Goal: Transaction & Acquisition: Purchase product/service

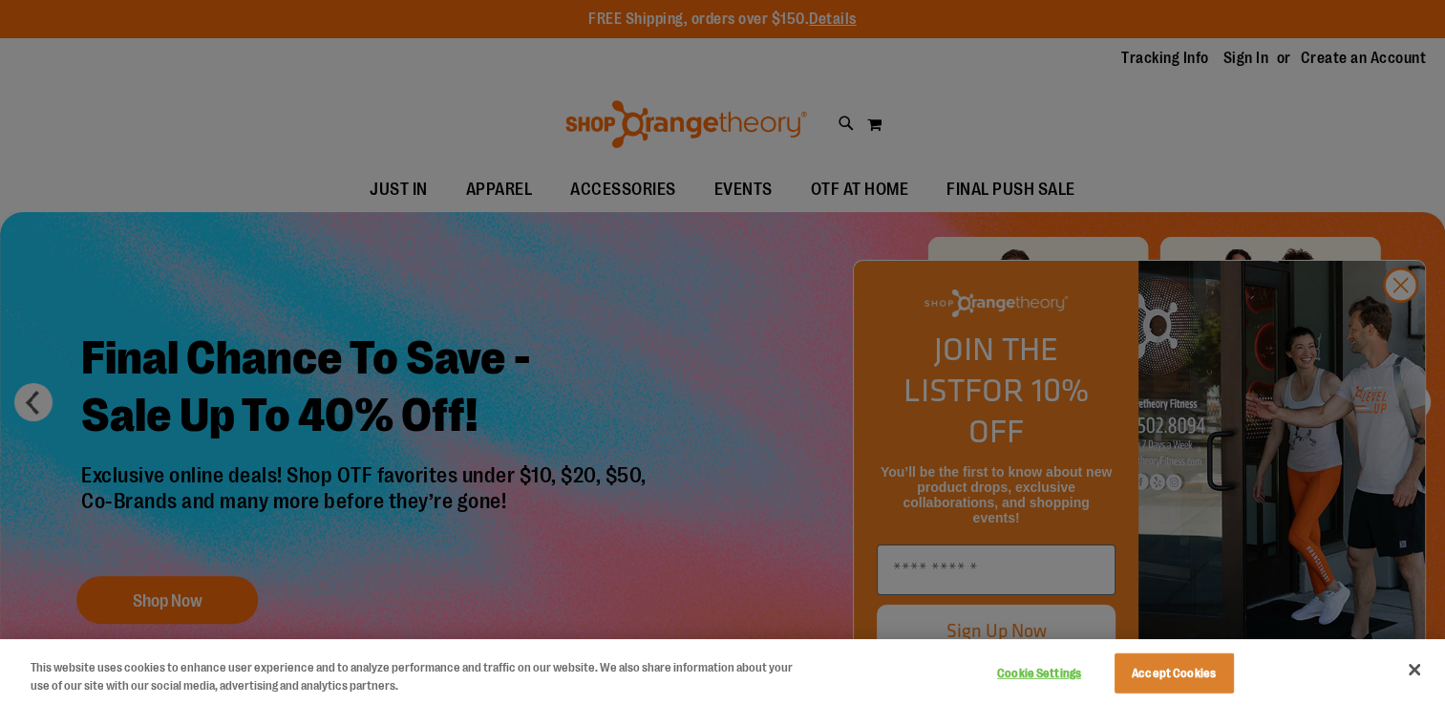
click at [110, 595] on div at bounding box center [722, 352] width 1445 height 705
click at [145, 602] on div at bounding box center [722, 352] width 1445 height 705
click at [1401, 323] on div at bounding box center [722, 352] width 1445 height 705
click at [1402, 323] on div at bounding box center [722, 352] width 1445 height 705
click at [1408, 676] on button "Close" at bounding box center [1414, 669] width 42 height 42
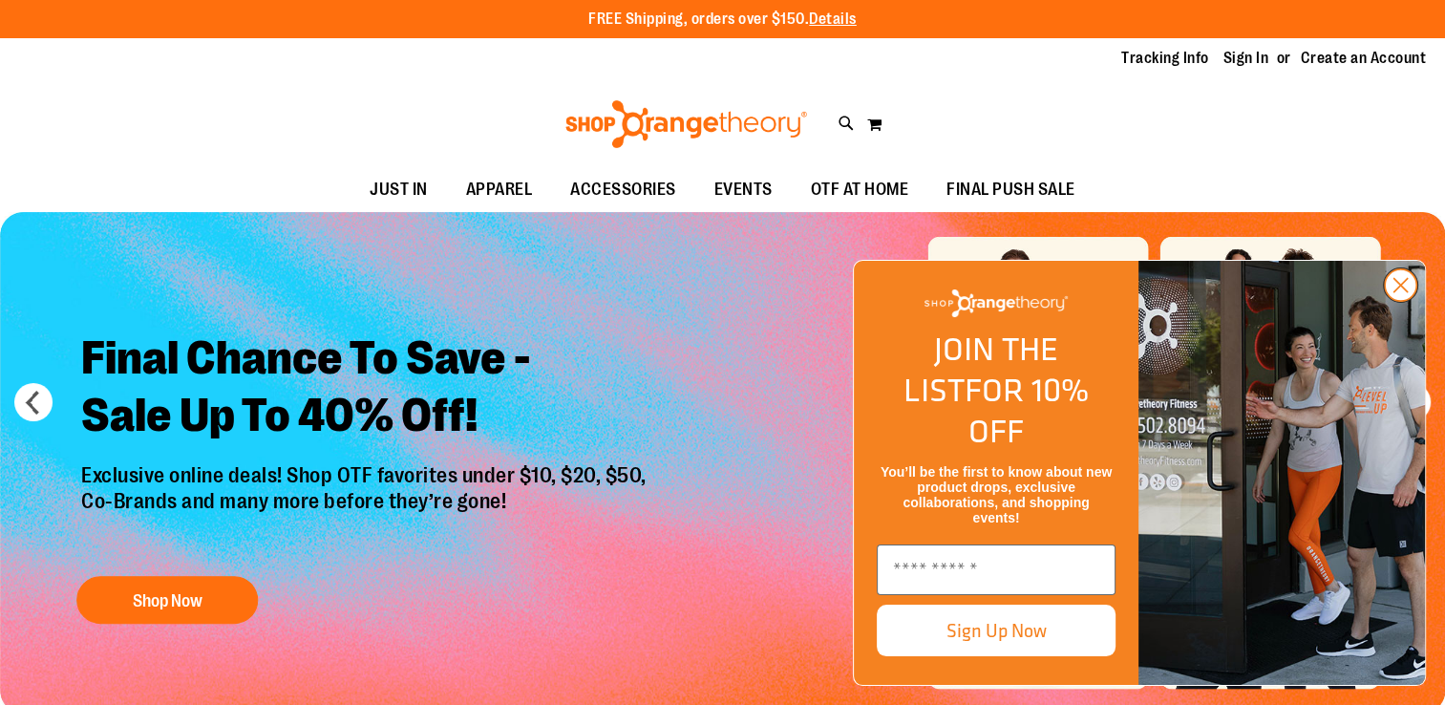
click at [1403, 292] on icon "Close dialog" at bounding box center [1400, 285] width 13 height 13
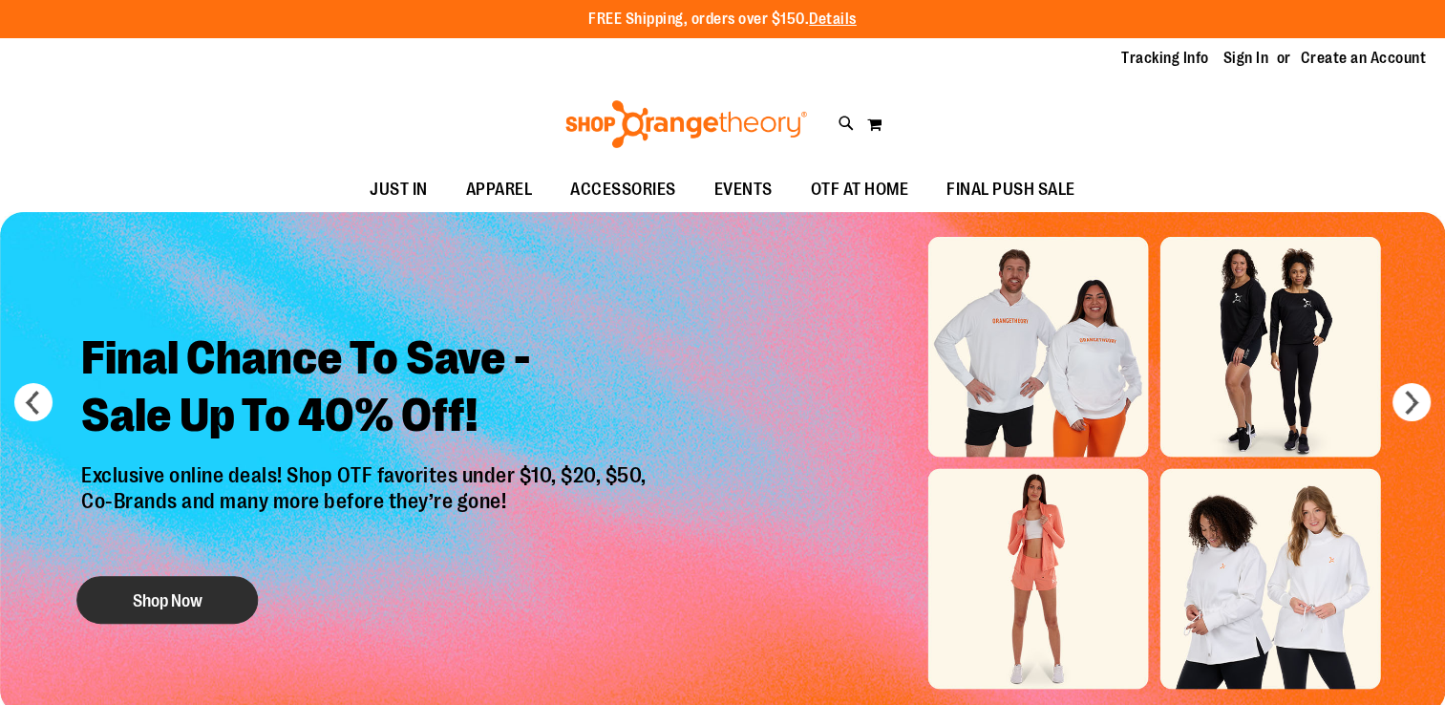
click at [207, 590] on button "Shop Now" at bounding box center [166, 600] width 181 height 48
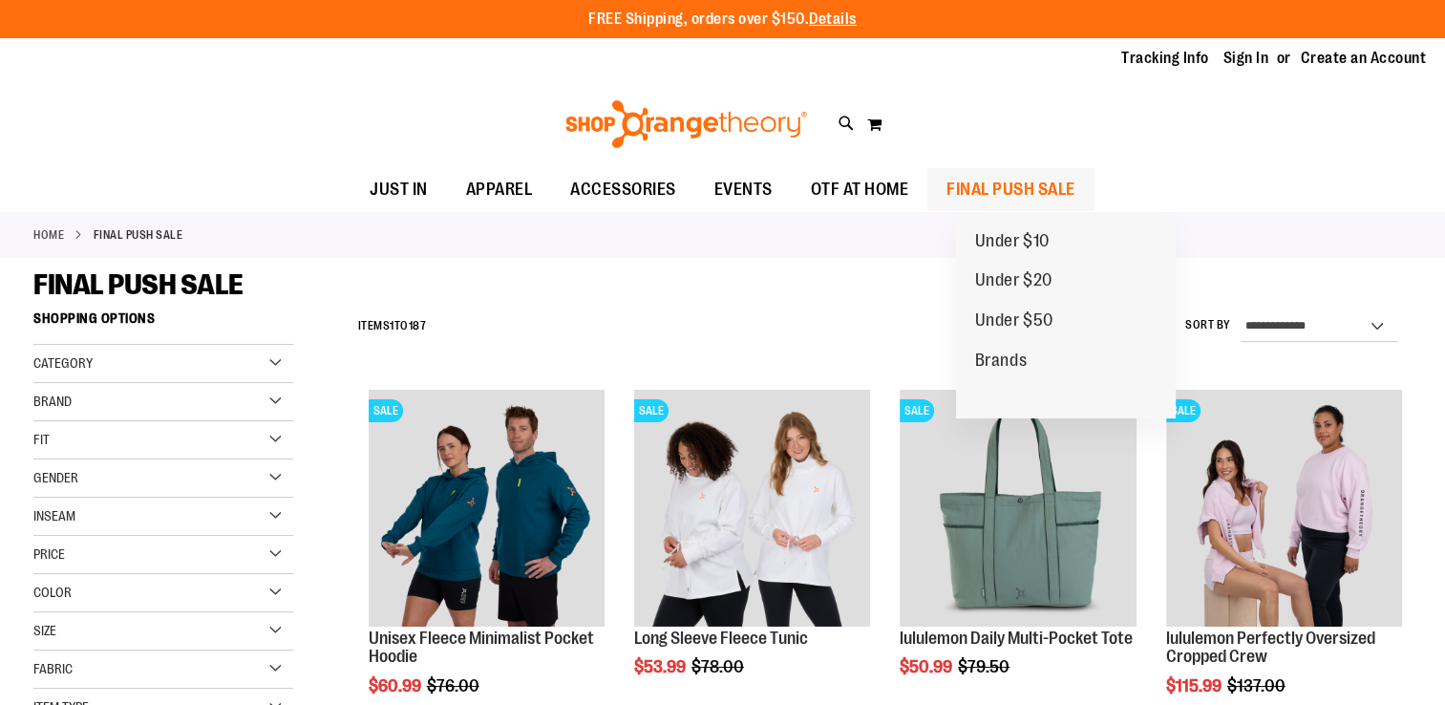
click at [1022, 187] on span "FINAL PUSH SALE" at bounding box center [1010, 189] width 129 height 43
click at [1029, 238] on span "Under $10" at bounding box center [1012, 243] width 74 height 24
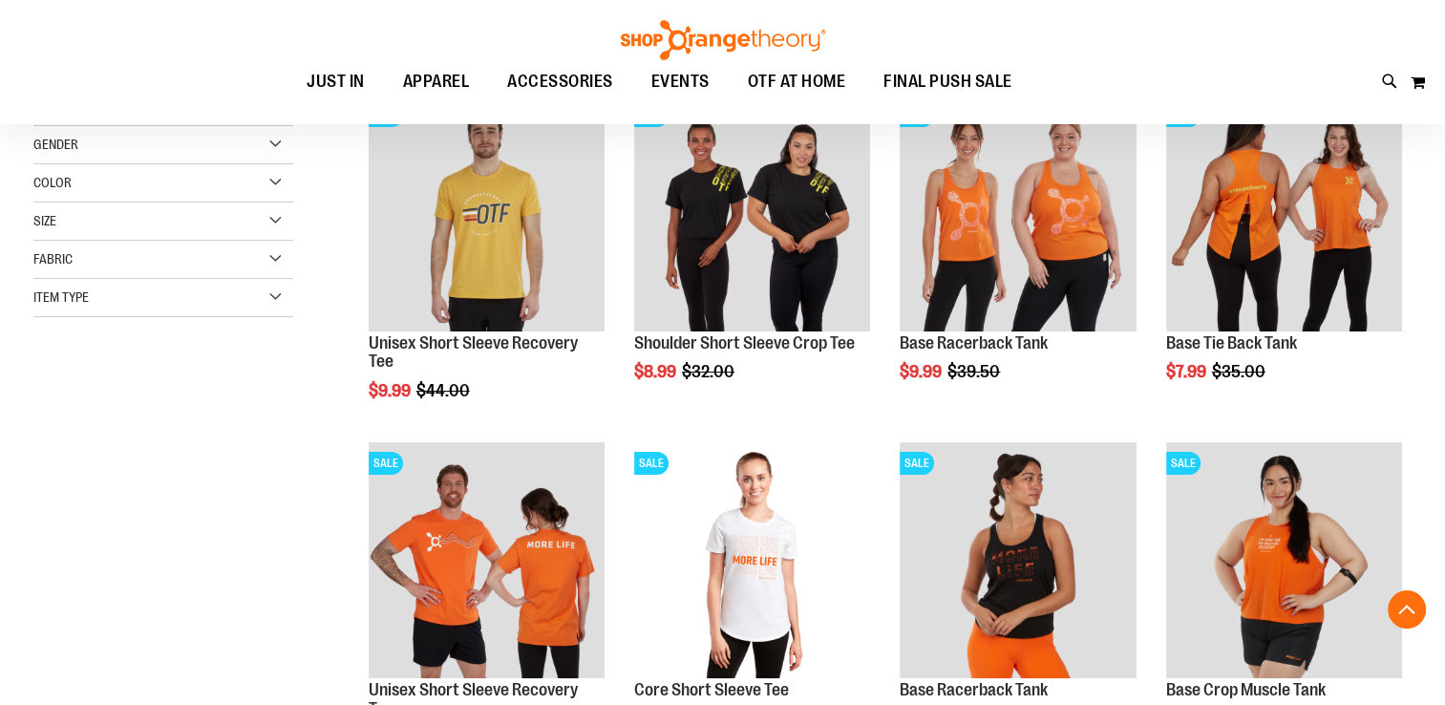
scroll to position [218, 0]
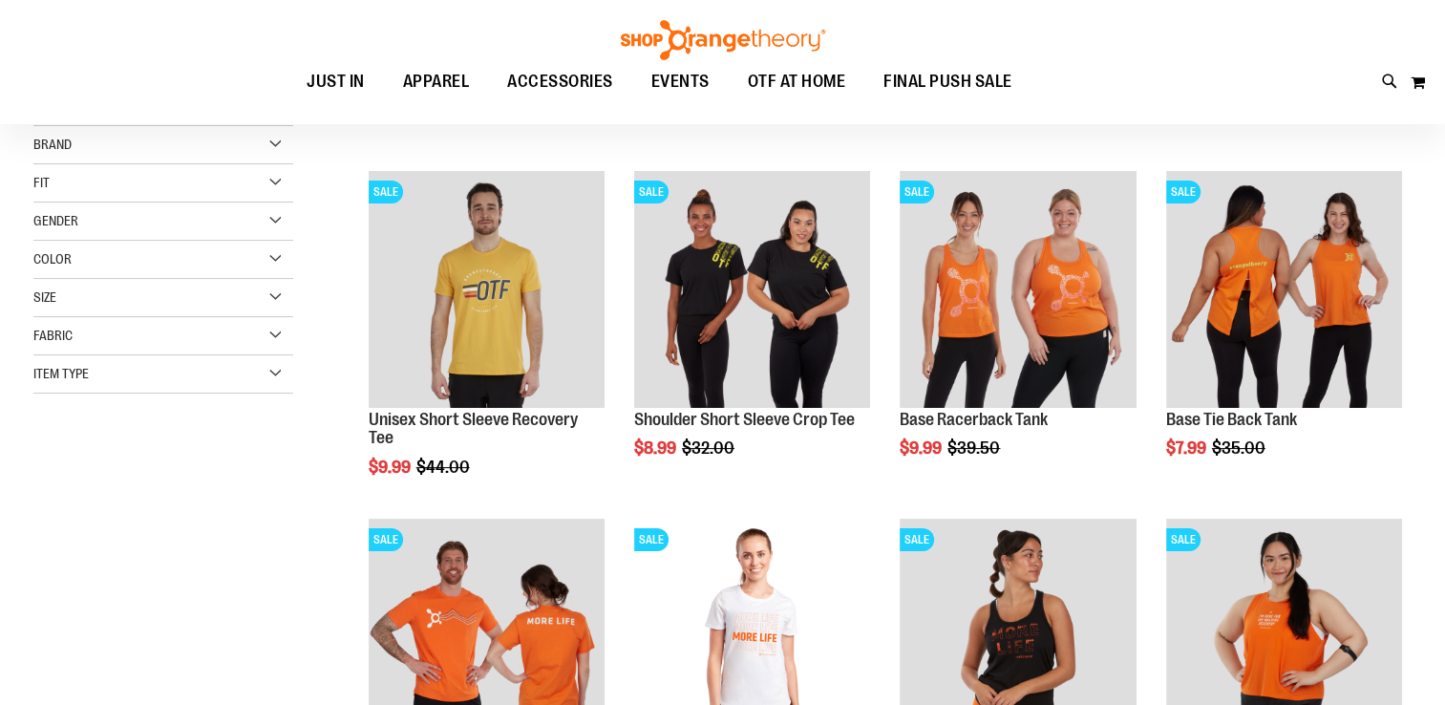
click at [183, 230] on div "Gender" at bounding box center [163, 221] width 260 height 38
click at [69, 265] on link "Women 7 items" at bounding box center [153, 260] width 249 height 20
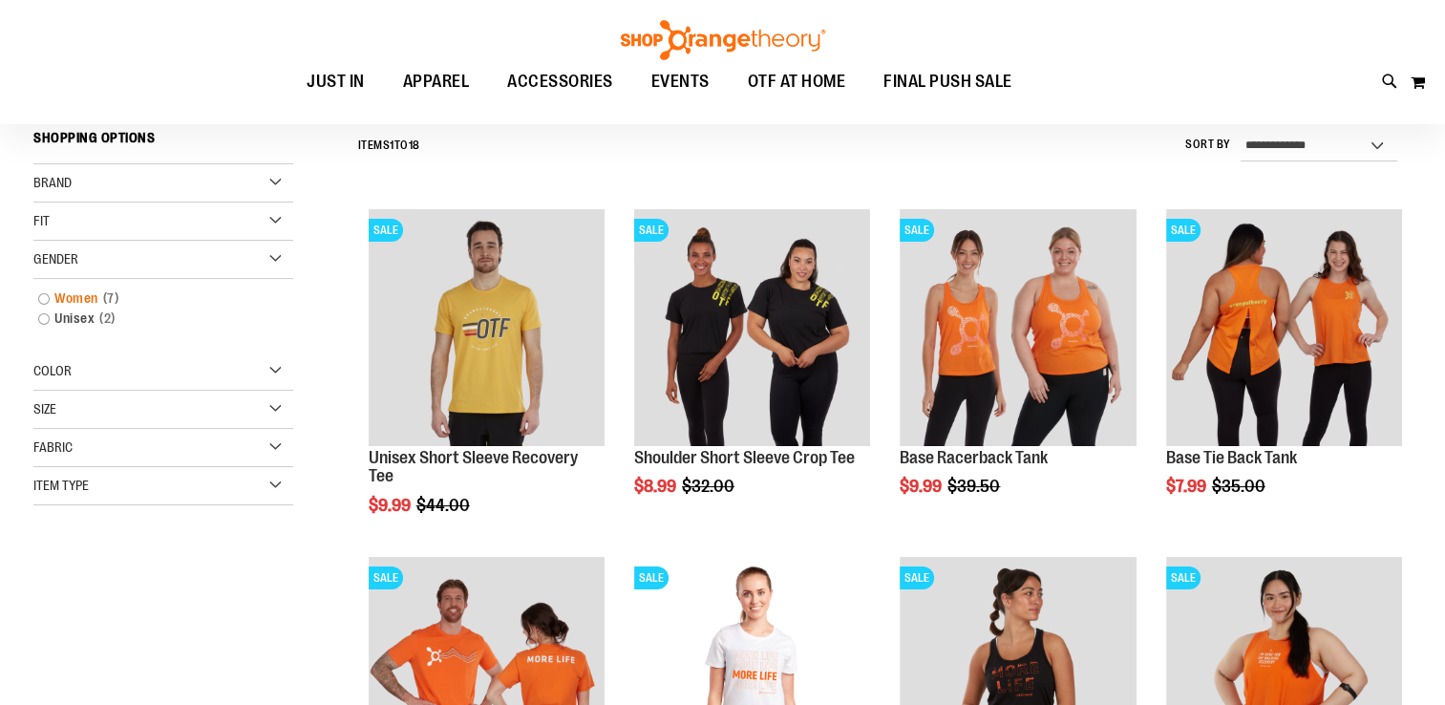
scroll to position [178, 0]
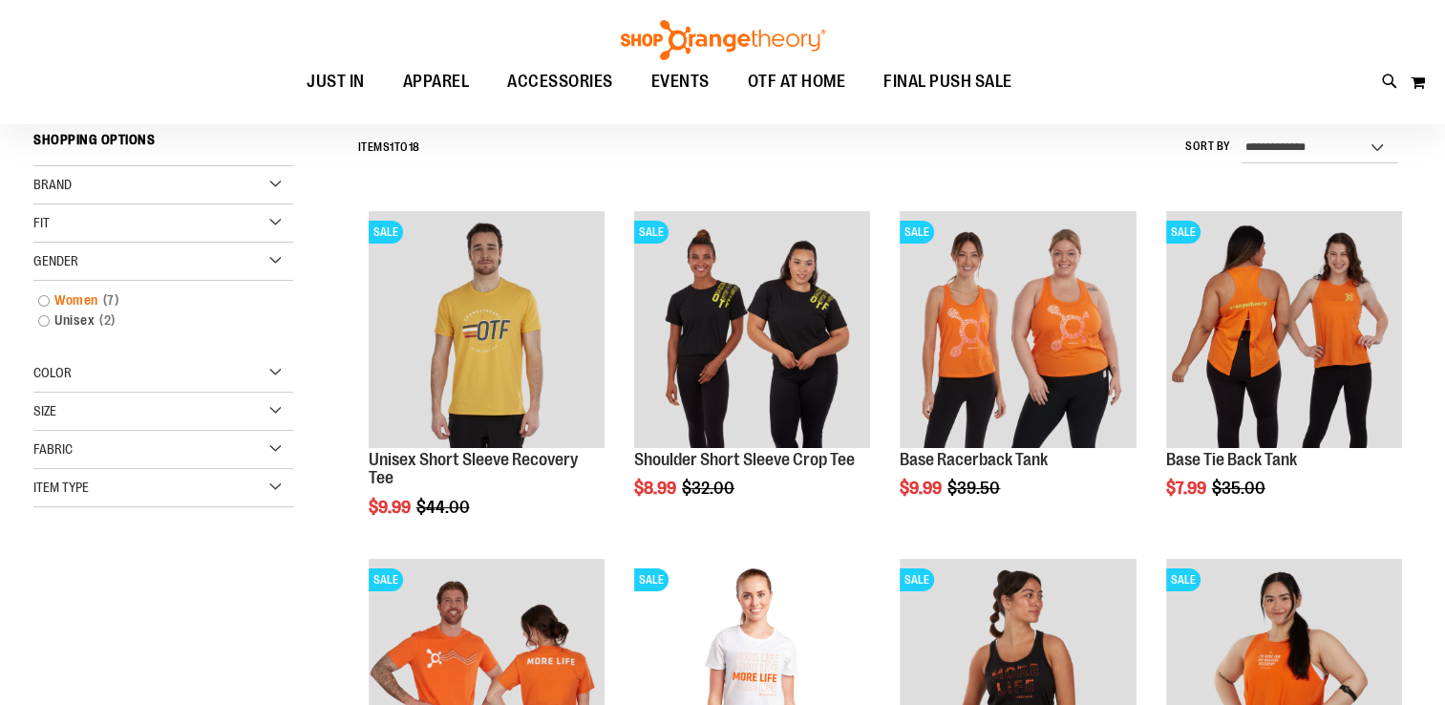
click at [53, 295] on link "Women 7 items" at bounding box center [153, 300] width 249 height 20
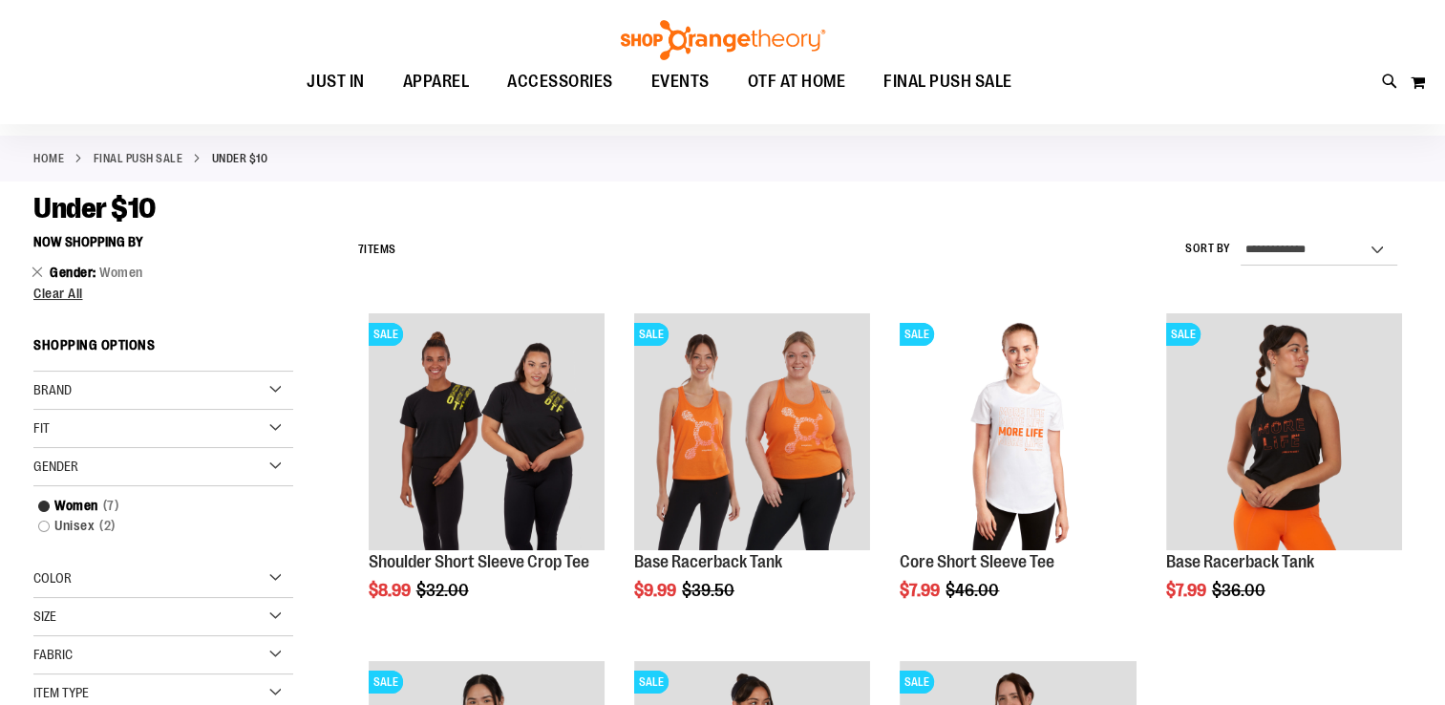
scroll to position [30, 0]
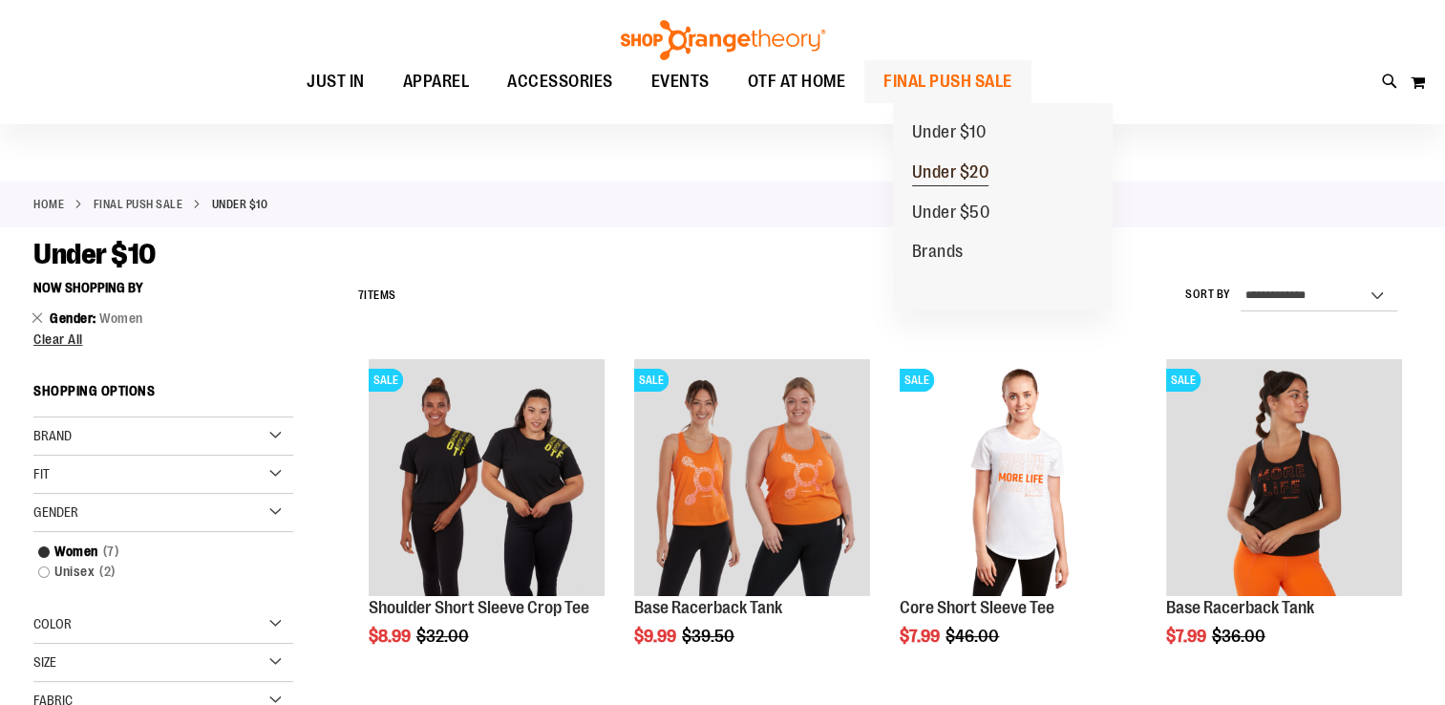
click at [962, 169] on span "Under $20" at bounding box center [950, 174] width 77 height 24
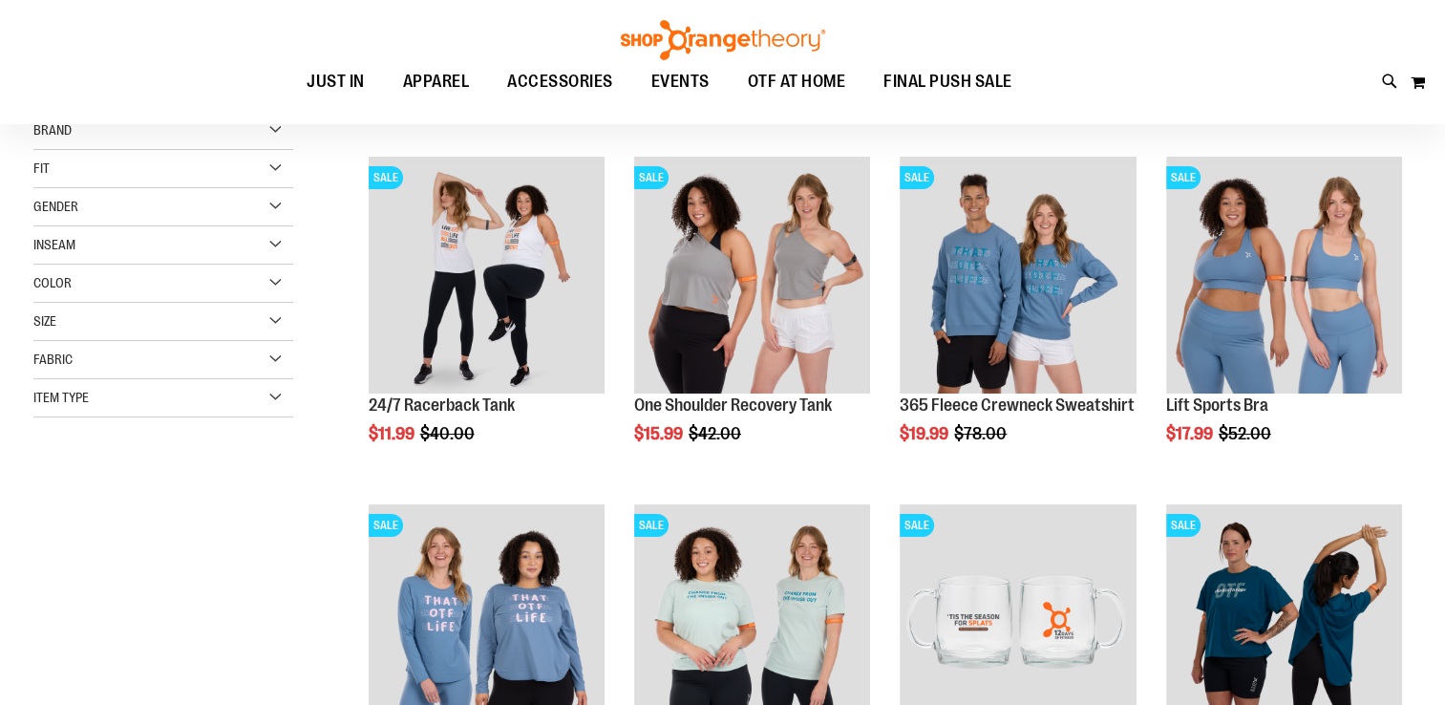
scroll to position [271, 0]
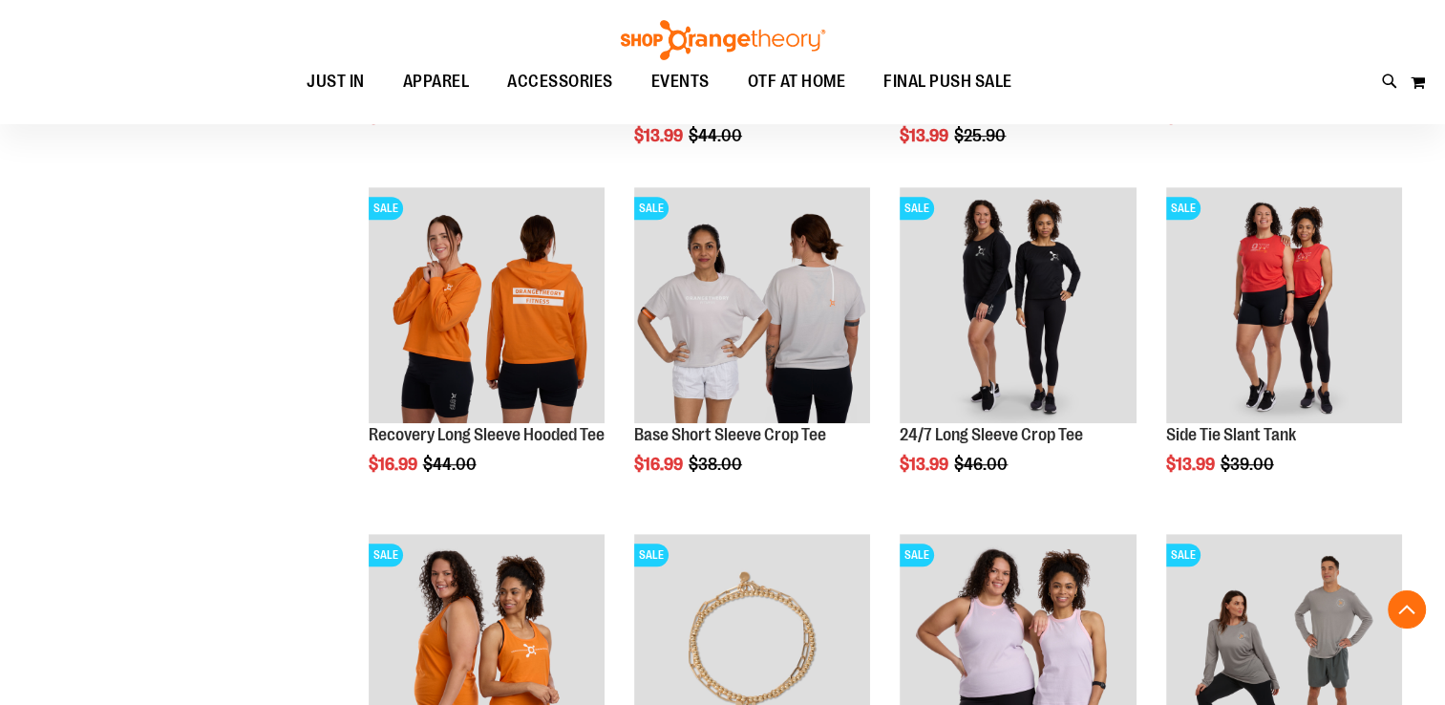
scroll to position [899, 0]
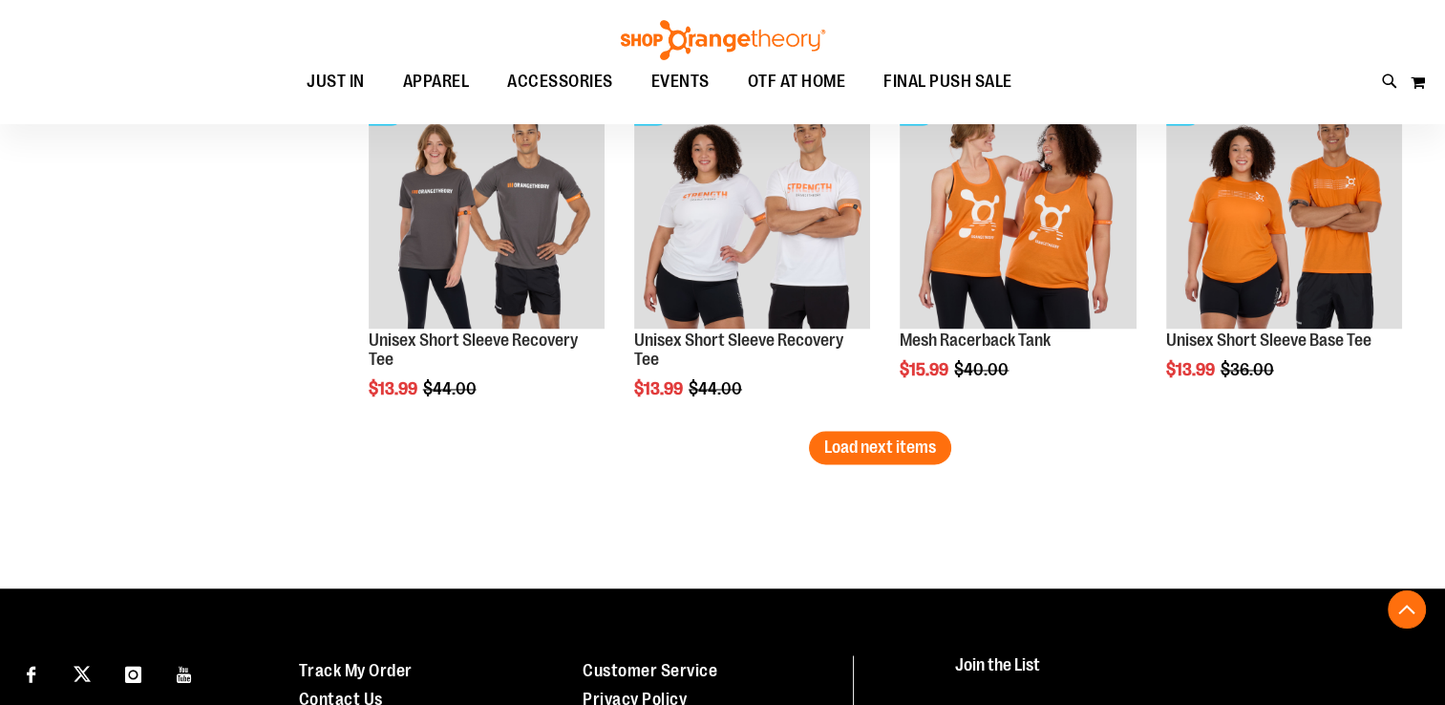
scroll to position [3078, 0]
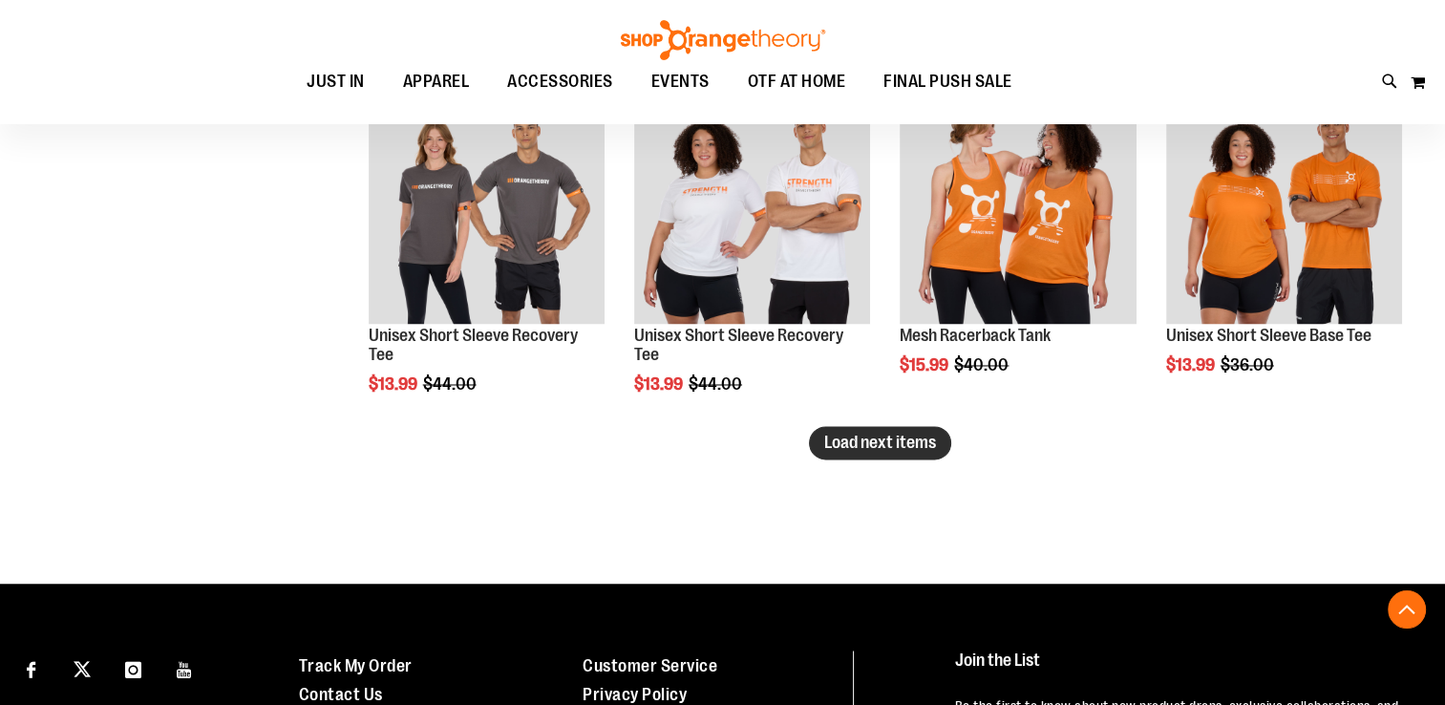
click at [909, 445] on span "Load next items" at bounding box center [880, 442] width 112 height 19
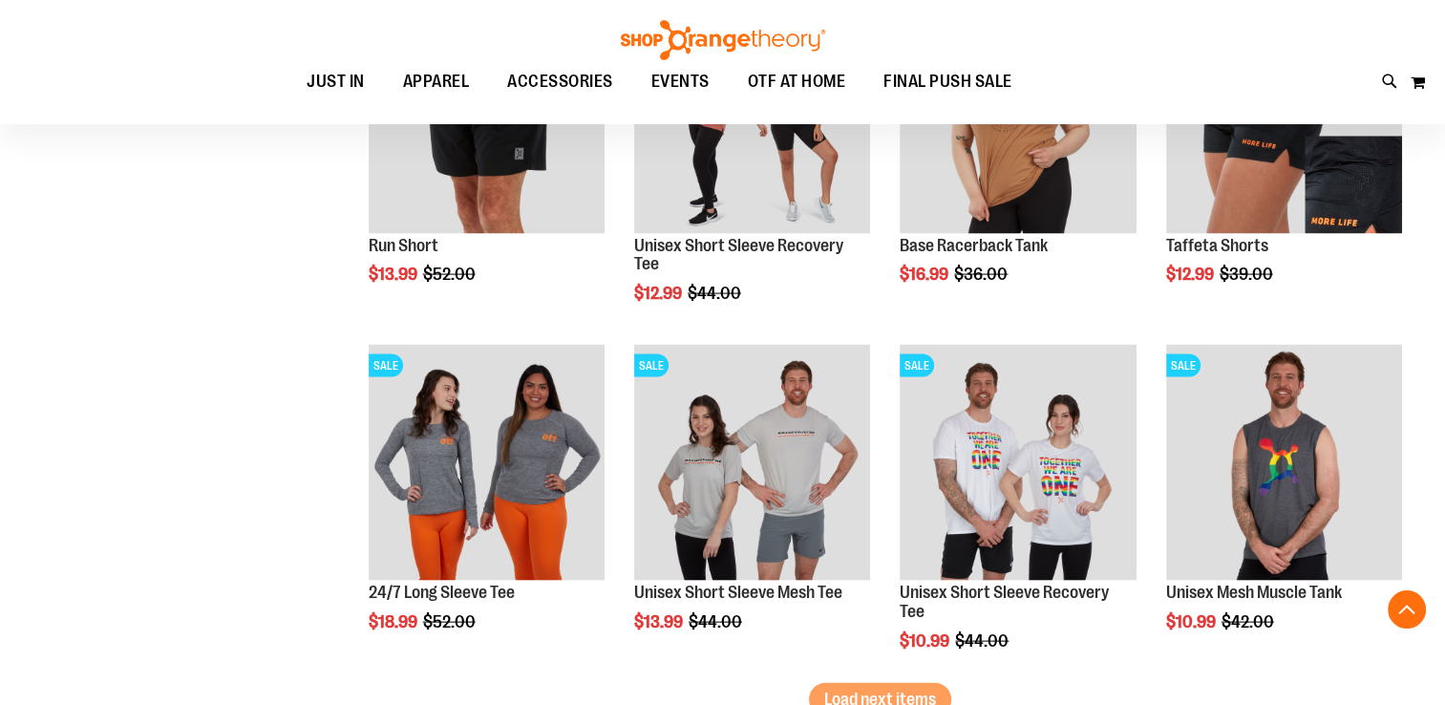
scroll to position [3904, 0]
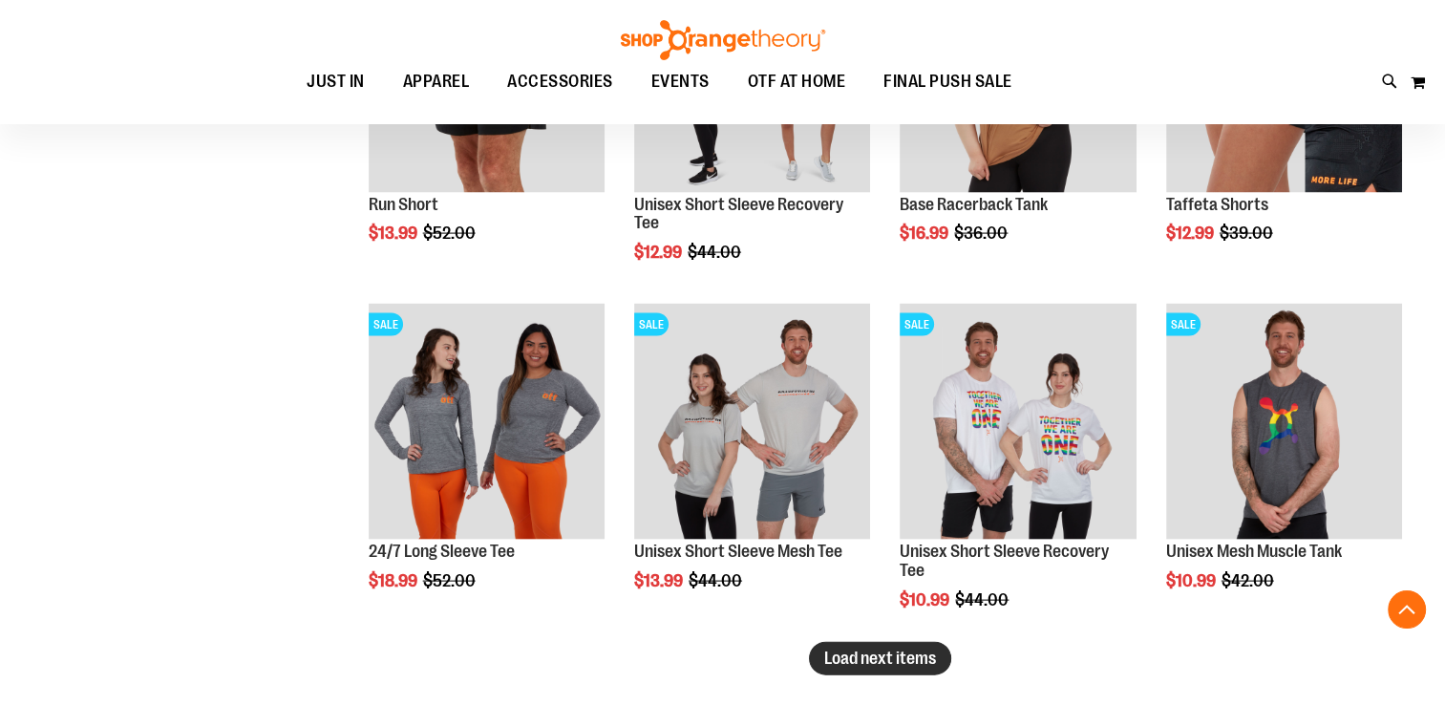
click at [848, 659] on span "Load next items" at bounding box center [880, 657] width 112 height 19
drag, startPoint x: 1443, startPoint y: 507, endPoint x: 1449, endPoint y: 624, distance: 116.7
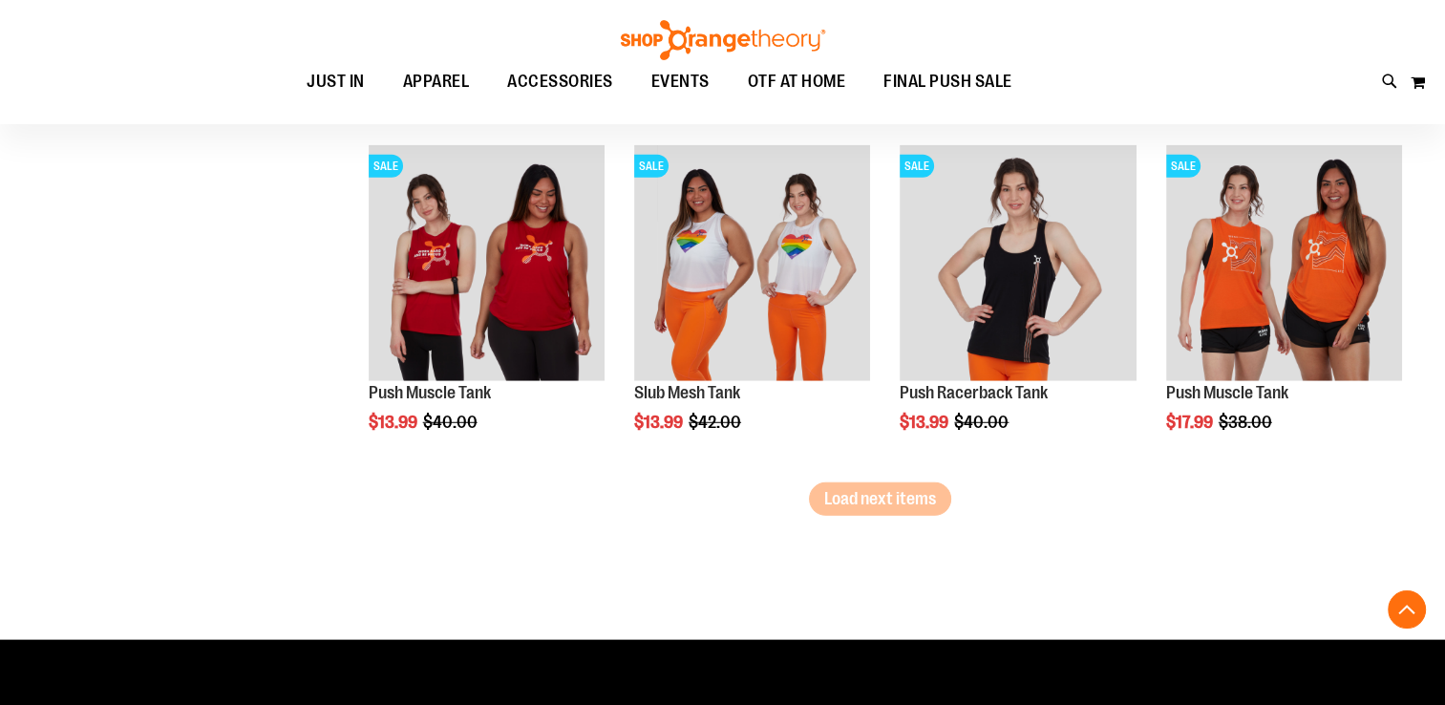
scroll to position [5140, 0]
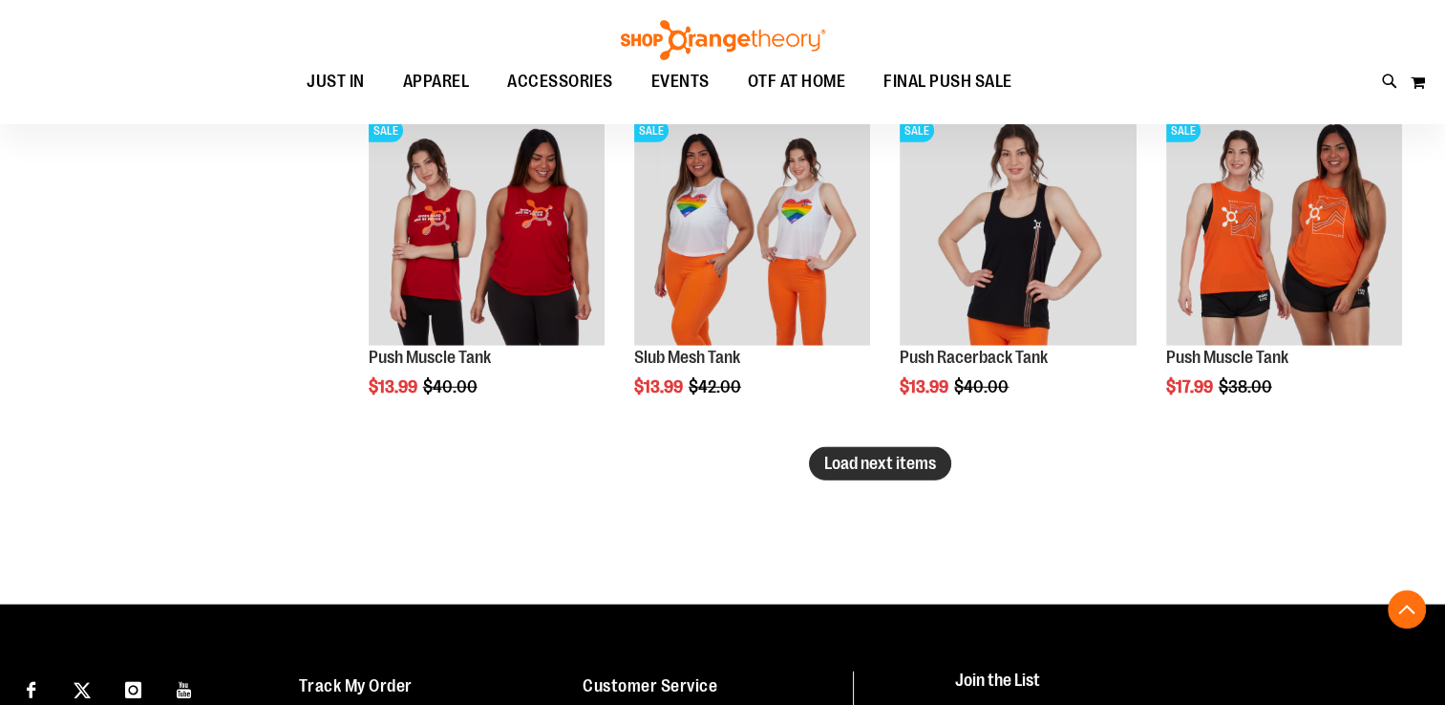
click at [911, 471] on span "Load next items" at bounding box center [880, 463] width 112 height 19
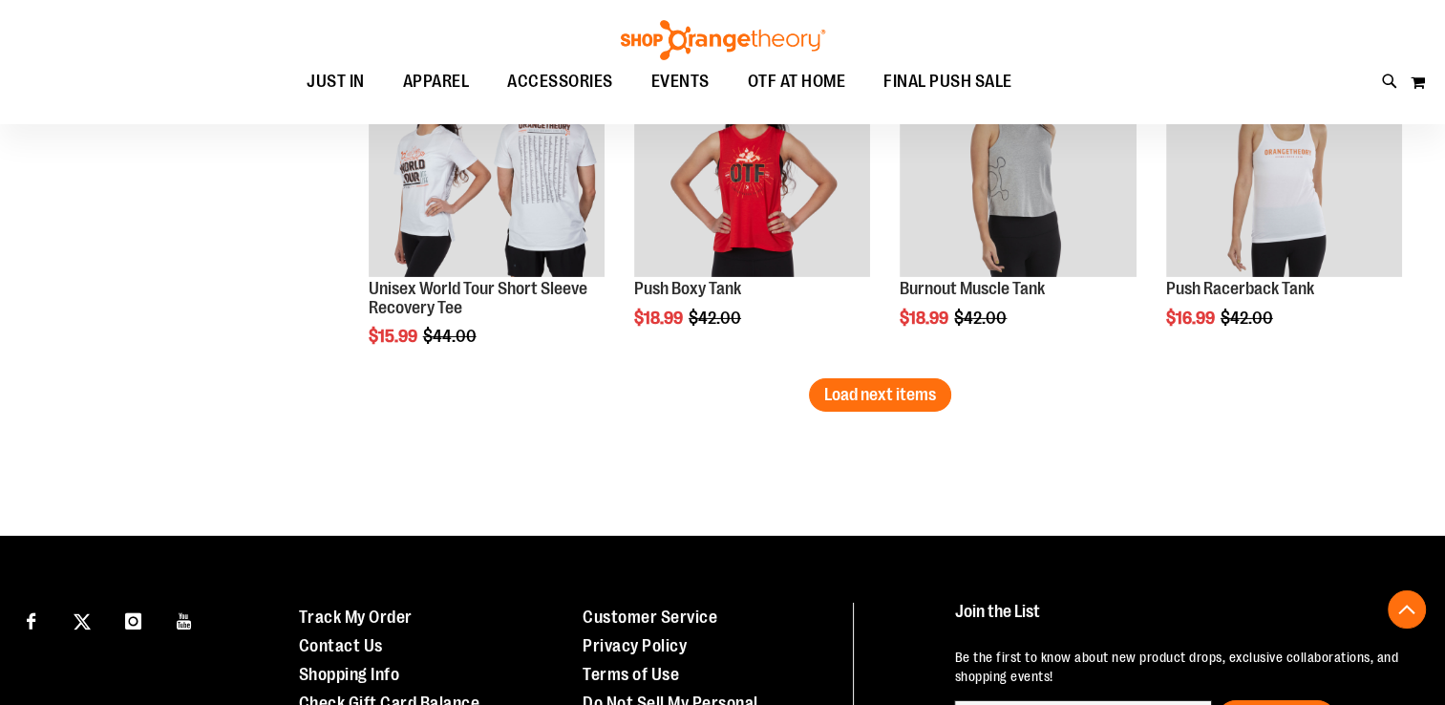
scroll to position [6283, 0]
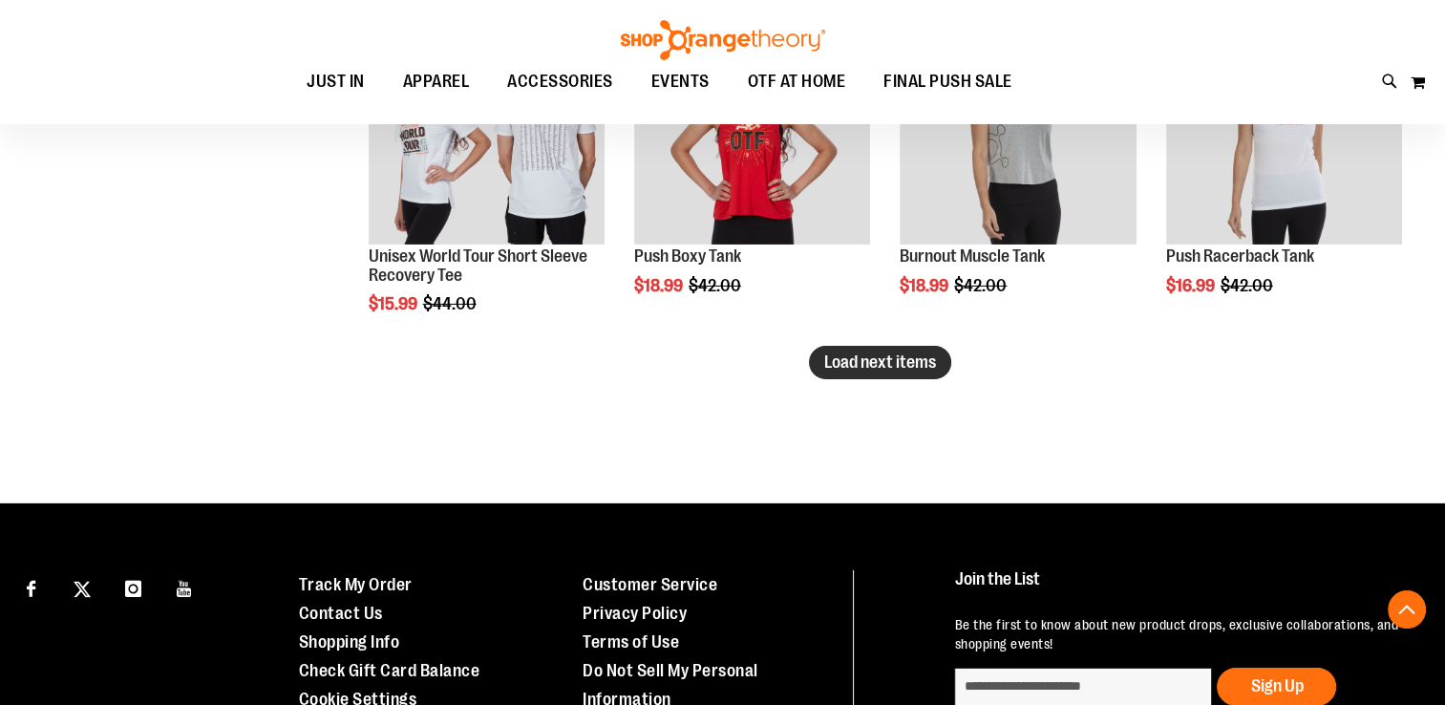
click at [895, 373] on button "Load next items" at bounding box center [880, 362] width 142 height 33
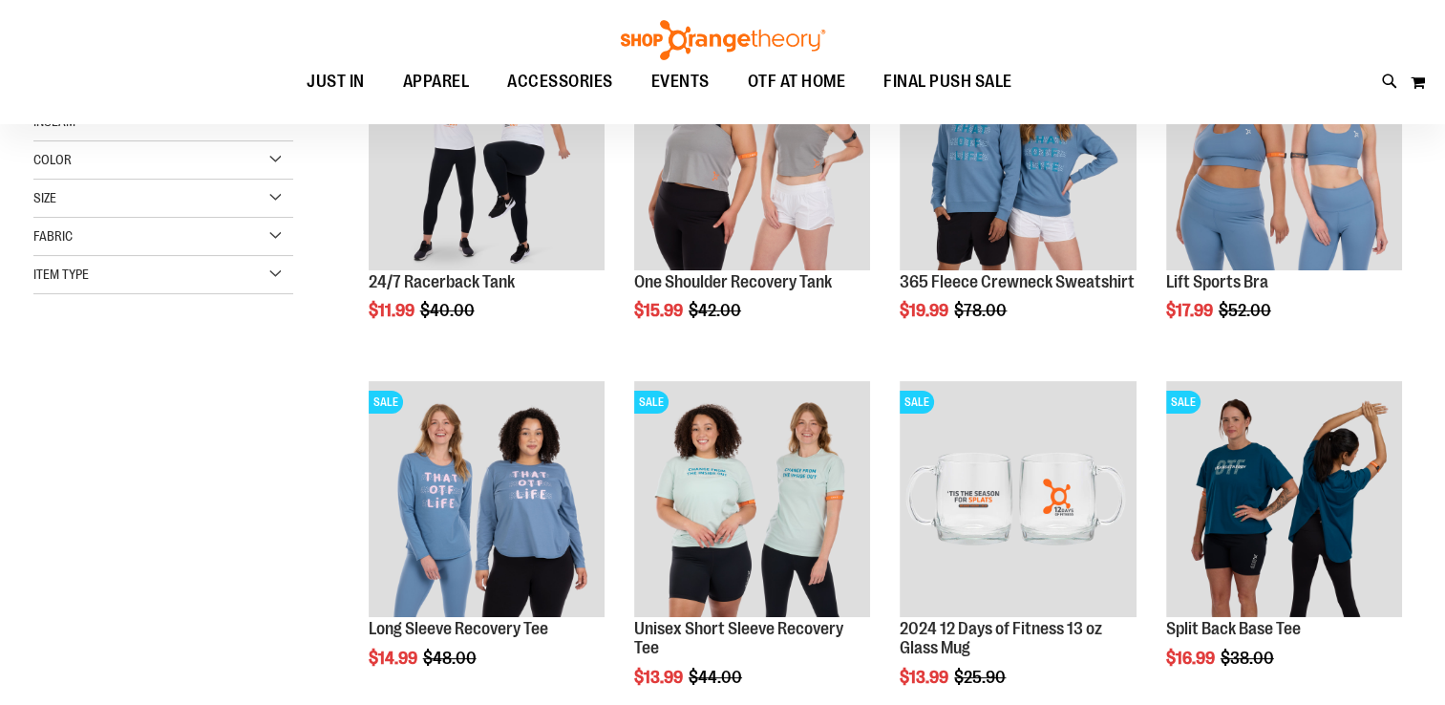
scroll to position [137, 0]
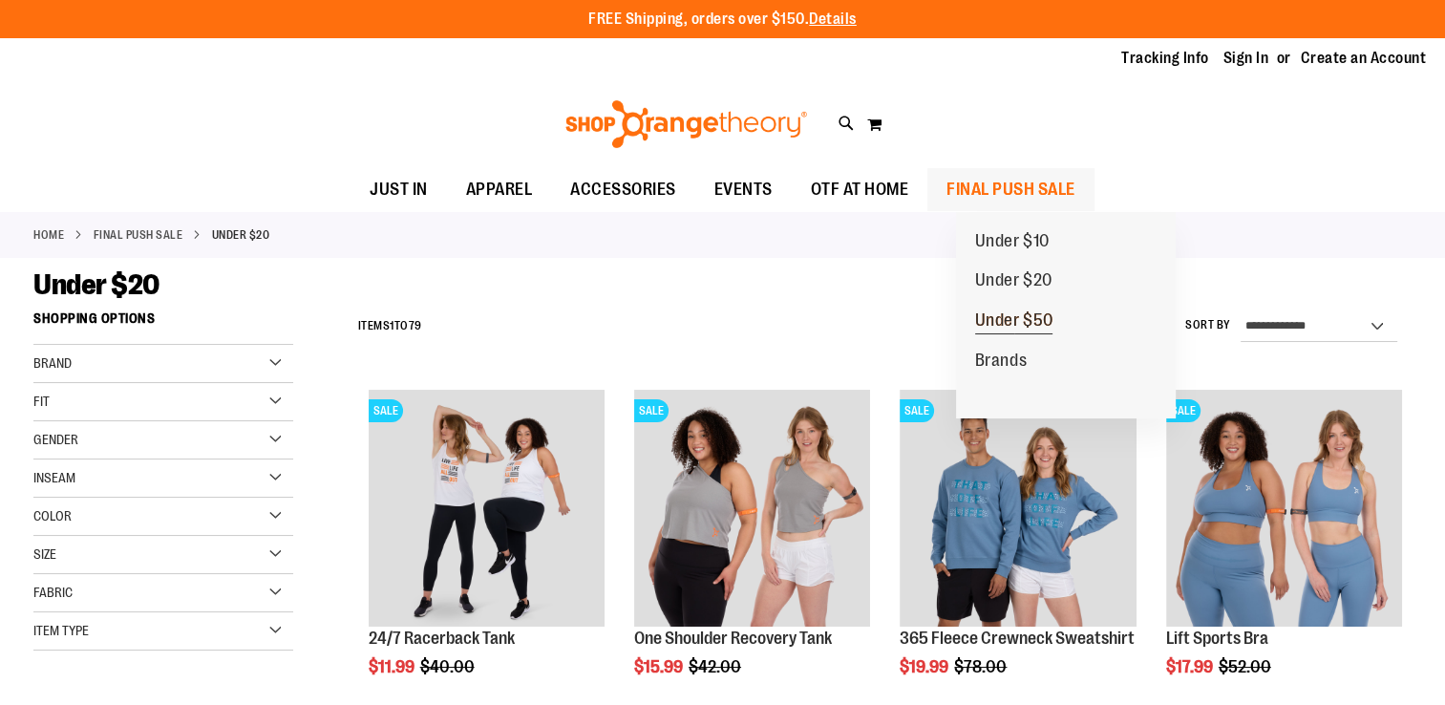
click at [1025, 323] on span "Under $50" at bounding box center [1014, 322] width 78 height 24
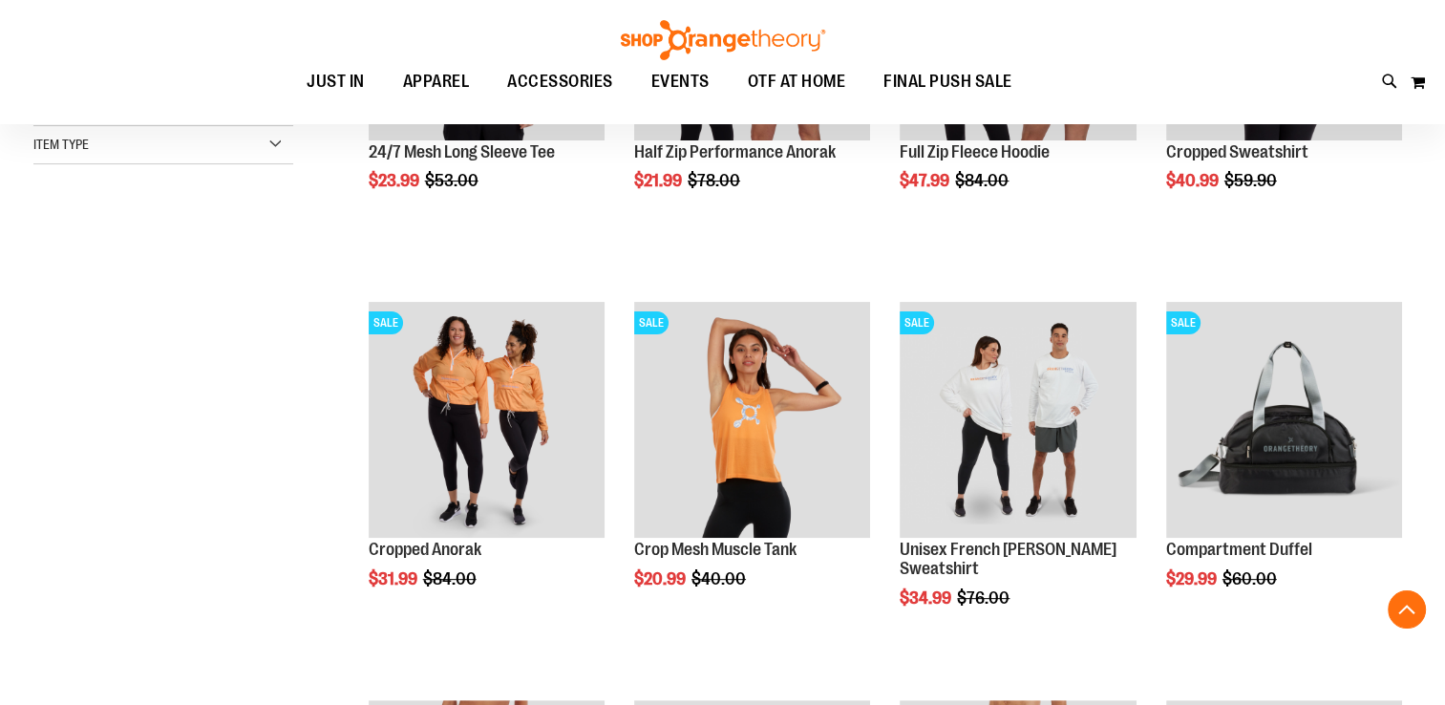
scroll to position [489, 0]
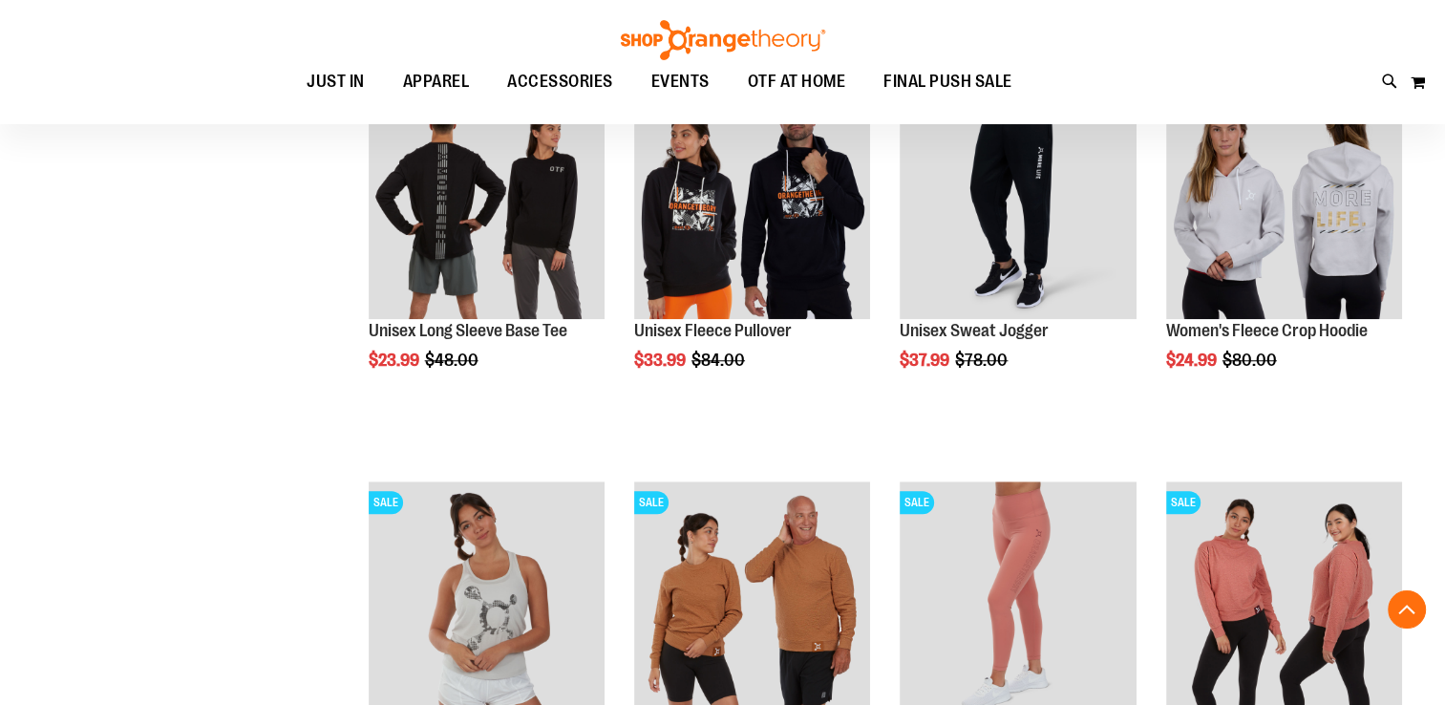
scroll to position [1504, 0]
